Goal: Transaction & Acquisition: Purchase product/service

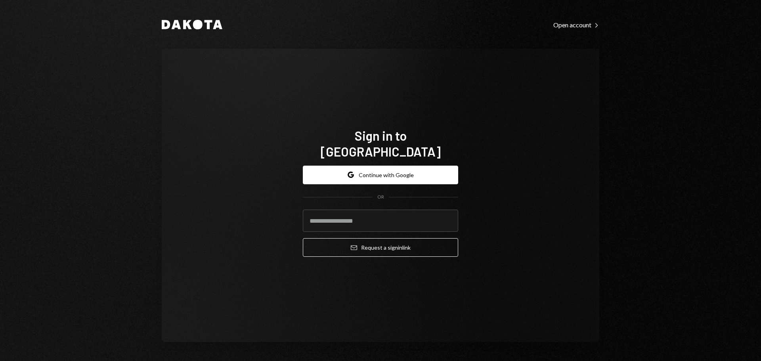
type input "**********"
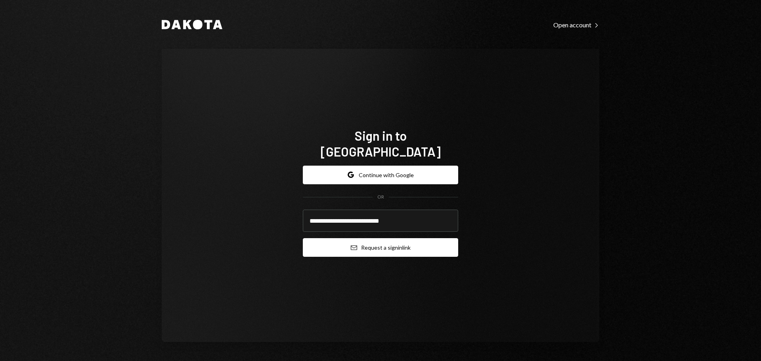
click at [355, 245] on icon "submit" at bounding box center [354, 247] width 6 height 5
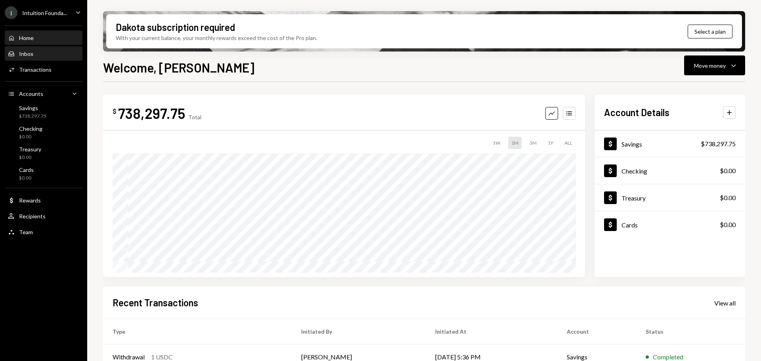
click at [36, 57] on div "Inbox Inbox" at bounding box center [43, 53] width 71 height 7
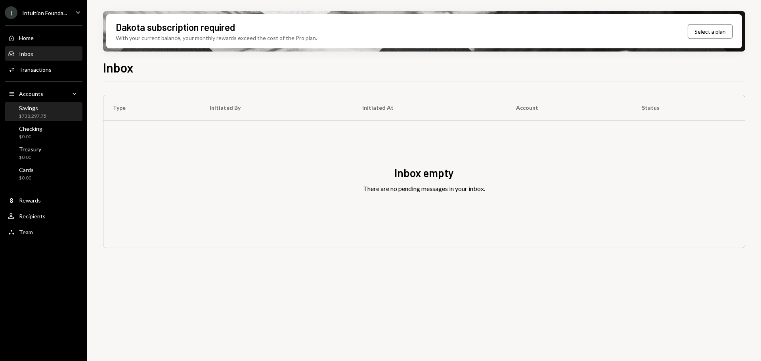
click at [52, 120] on div "Savings $738,297.75" at bounding box center [43, 112] width 71 height 18
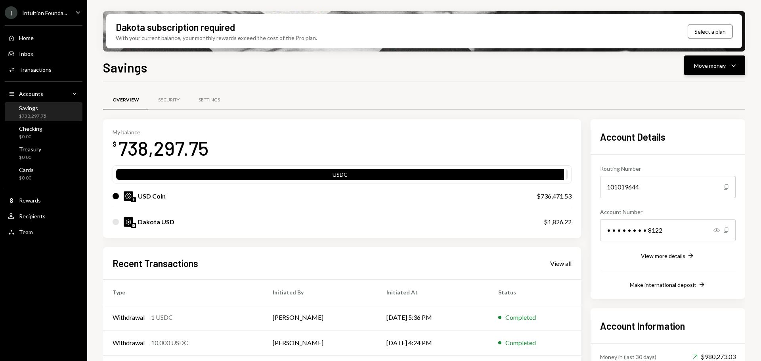
click at [702, 65] on div "Move money" at bounding box center [710, 65] width 32 height 8
click at [675, 90] on icon "Withdraw" at bounding box center [671, 89] width 7 height 7
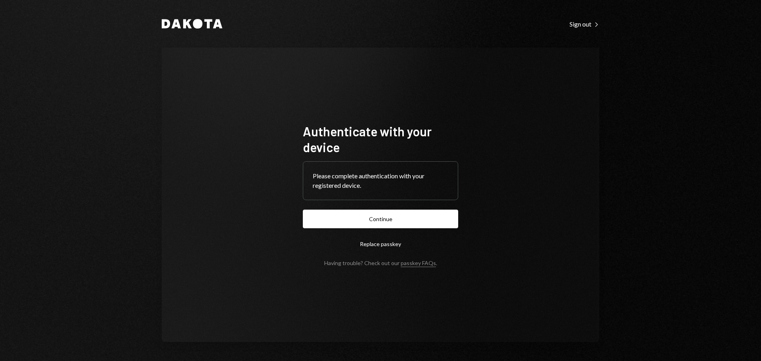
click at [395, 220] on button "Continue" at bounding box center [380, 219] width 155 height 19
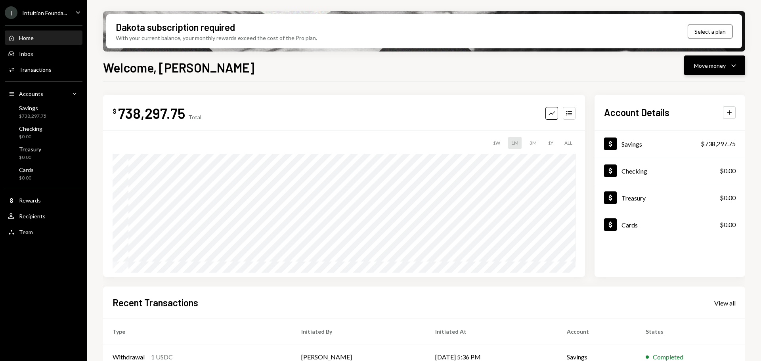
click at [712, 72] on button "Move money Caret Down" at bounding box center [714, 66] width 61 height 20
click at [690, 90] on div "Send" at bounding box center [709, 89] width 58 height 8
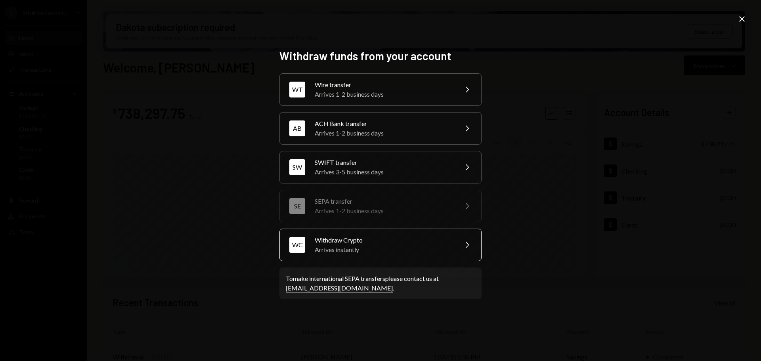
click at [398, 249] on div "Arrives instantly" at bounding box center [384, 250] width 138 height 10
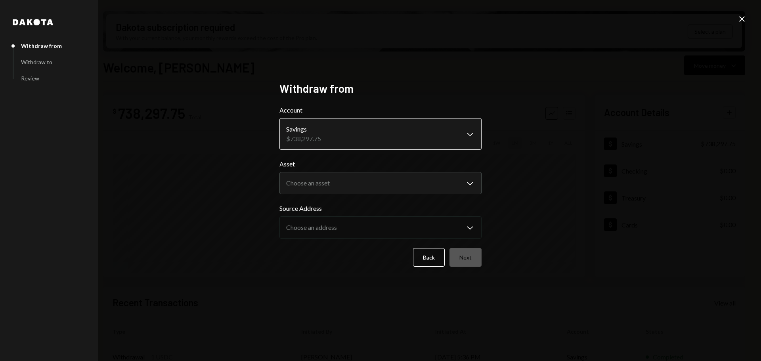
click at [327, 144] on body "I Intuition Founda... Caret Down Home Home Inbox Inbox Activities Transactions …" at bounding box center [380, 180] width 761 height 361
click at [316, 187] on body "I Intuition Founda... Caret Down Home Home Inbox Inbox Activities Transactions …" at bounding box center [380, 180] width 761 height 361
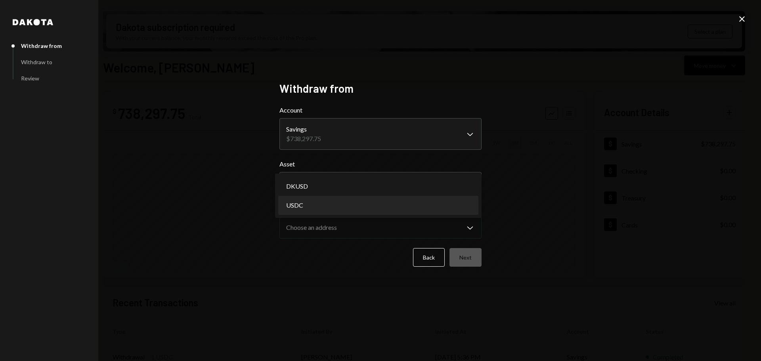
select select "****"
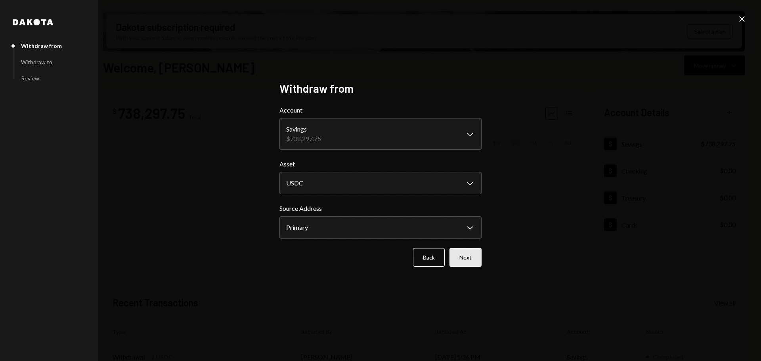
click at [475, 258] on button "Next" at bounding box center [466, 257] width 32 height 19
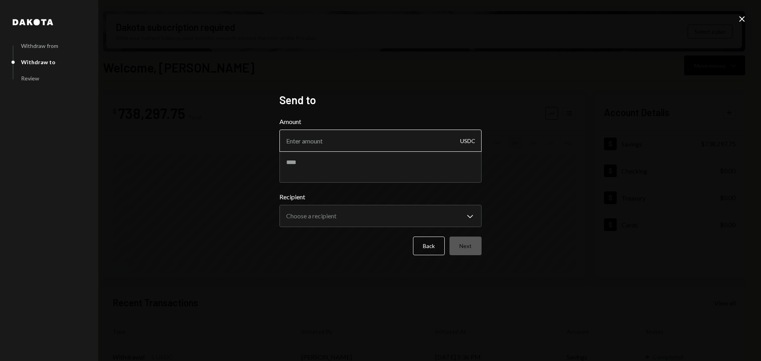
click at [365, 147] on input "Amount" at bounding box center [381, 141] width 202 height 22
type input "998"
click at [362, 169] on textarea at bounding box center [381, 167] width 202 height 32
click at [346, 168] on textarea at bounding box center [381, 167] width 202 height 32
paste textarea "********"
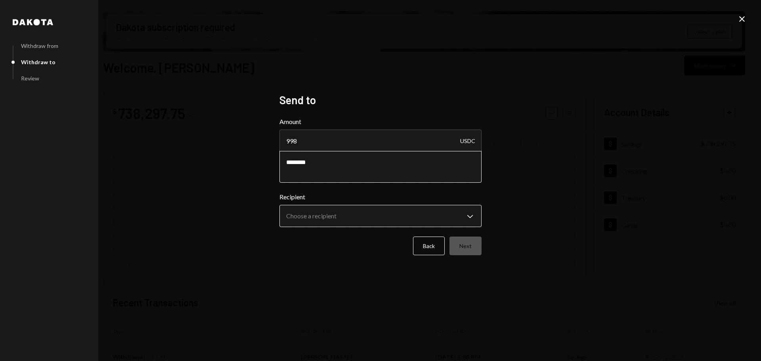
type textarea "********"
click at [346, 226] on body "I Intuition Founda... Caret Down Home Home Inbox Inbox Activities Transactions …" at bounding box center [380, 180] width 761 height 361
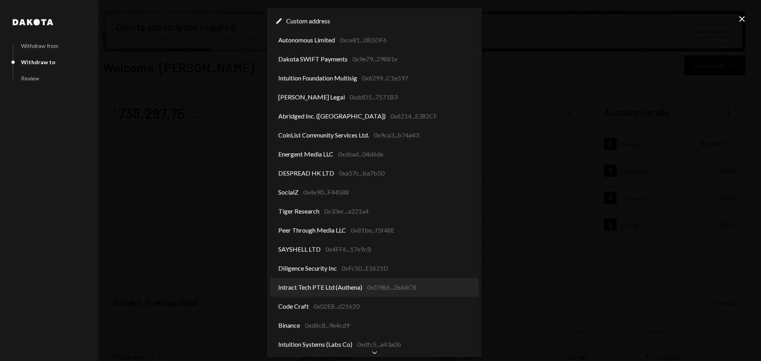
scroll to position [24, 0]
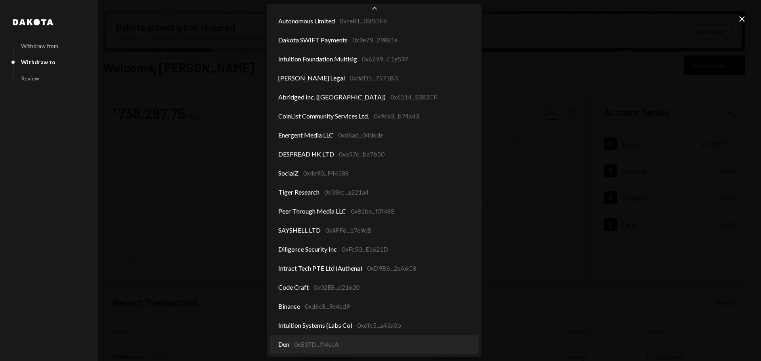
select select "**********"
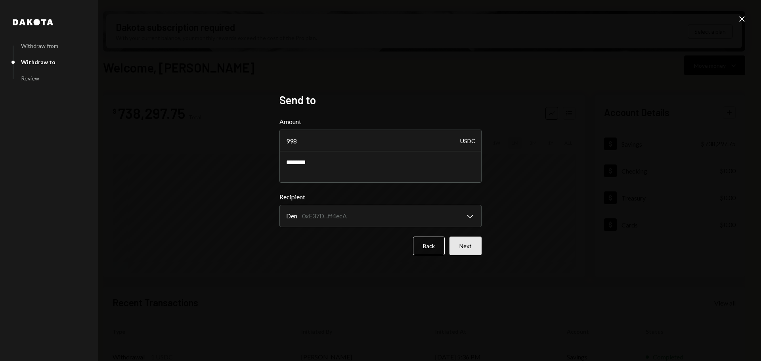
click at [469, 243] on button "Next" at bounding box center [466, 246] width 32 height 19
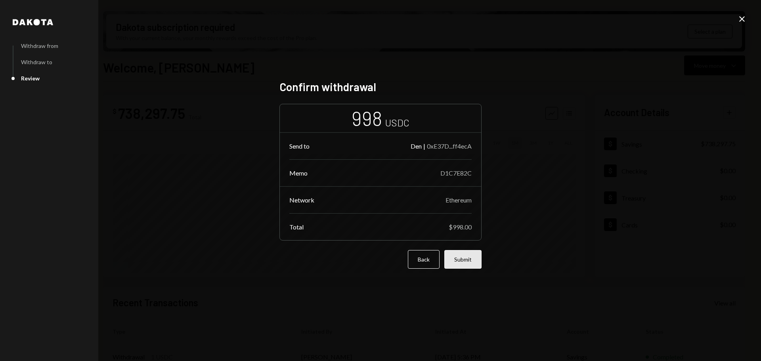
click at [448, 258] on button "Submit" at bounding box center [463, 259] width 37 height 19
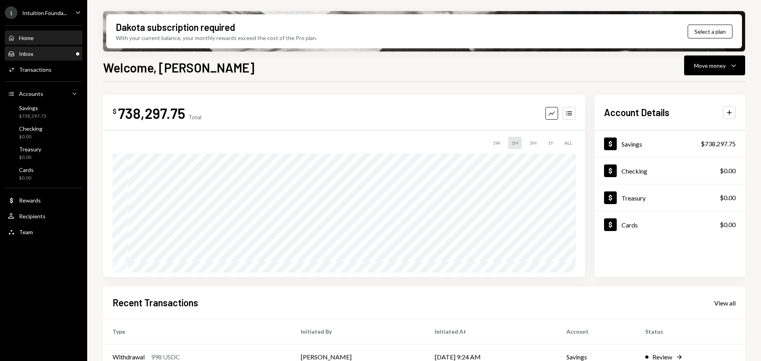
click at [48, 54] on div "Inbox Inbox" at bounding box center [43, 53] width 71 height 7
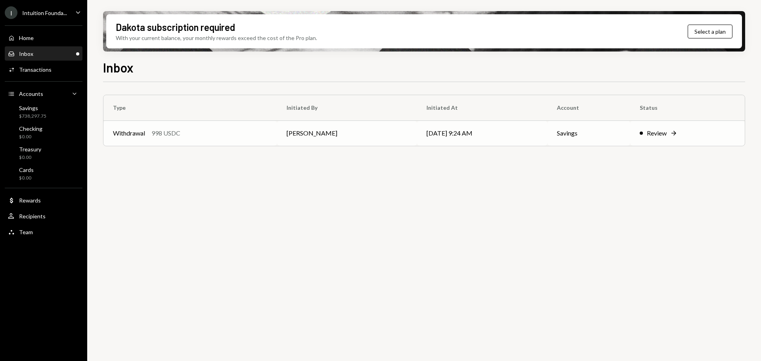
click at [197, 127] on td "Withdrawal 998 USDC" at bounding box center [191, 133] width 174 height 25
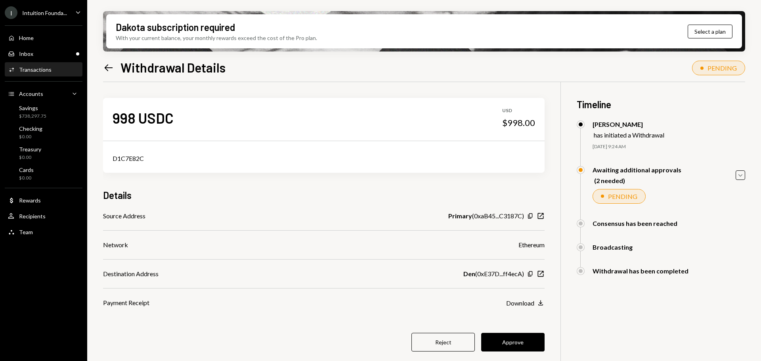
scroll to position [63, 0]
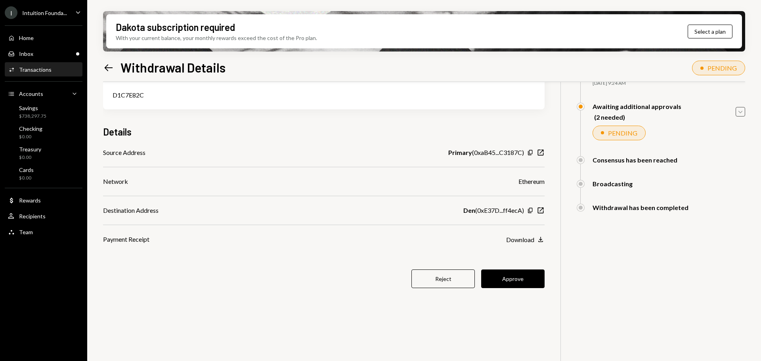
click at [738, 115] on icon "Caret Down" at bounding box center [740, 111] width 9 height 9
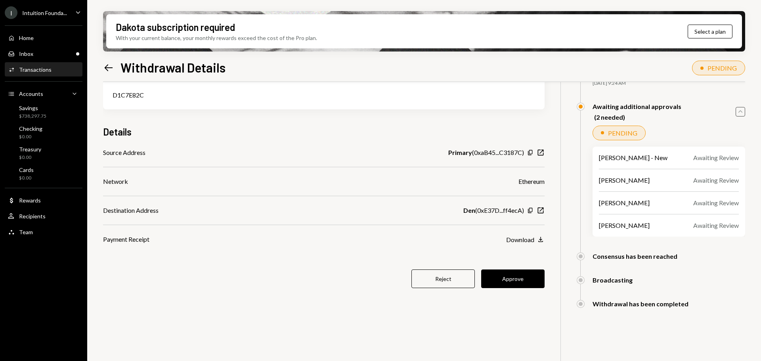
scroll to position [0, 0]
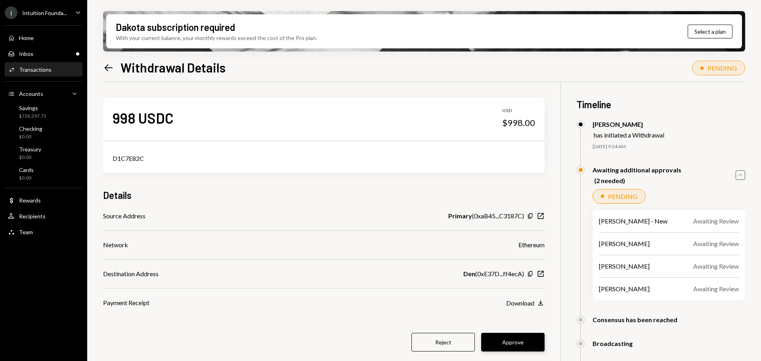
click at [525, 339] on button "Approve" at bounding box center [512, 342] width 63 height 19
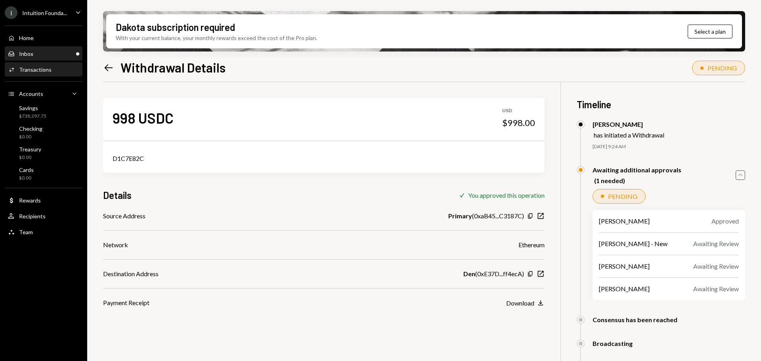
click at [38, 55] on div "Inbox Inbox" at bounding box center [43, 53] width 71 height 7
